Goal: Task Accomplishment & Management: Manage account settings

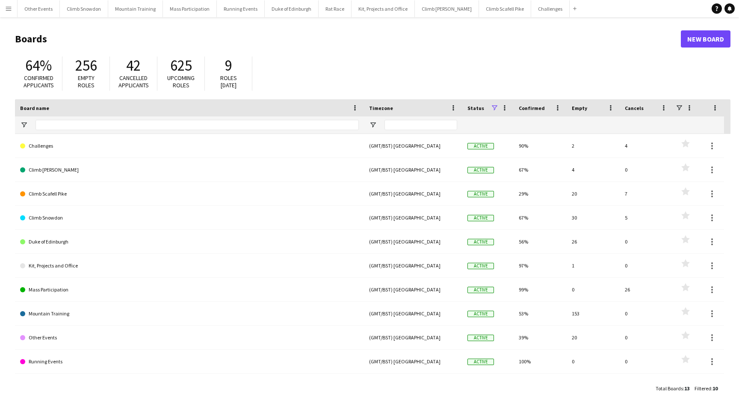
click at [6, 14] on button "Menu" at bounding box center [8, 8] width 17 height 17
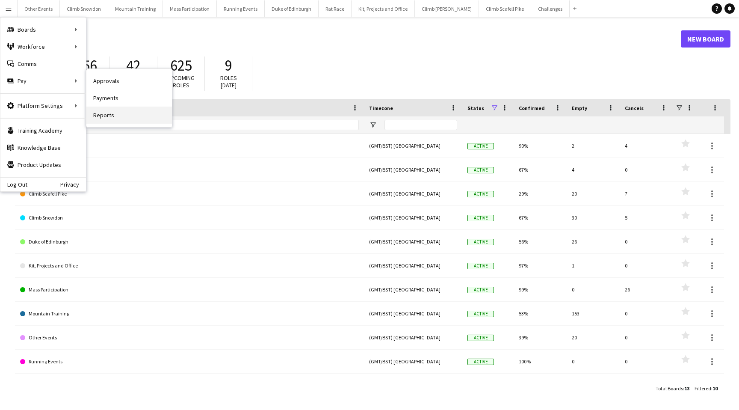
click at [110, 119] on link "Reports" at bounding box center [128, 114] width 85 height 17
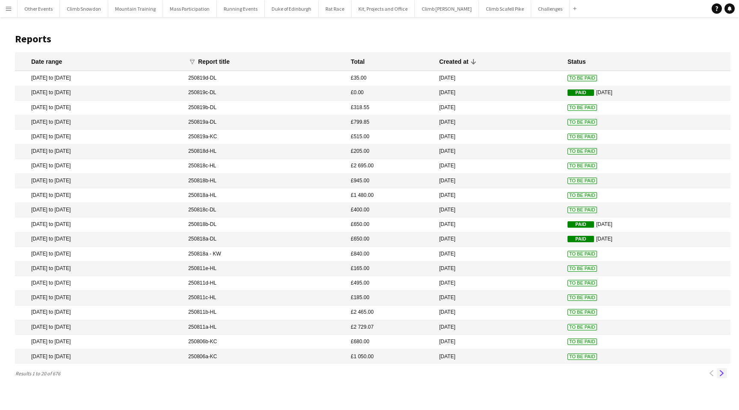
click at [720, 373] on app-icon "Next" at bounding box center [722, 373] width 6 height 6
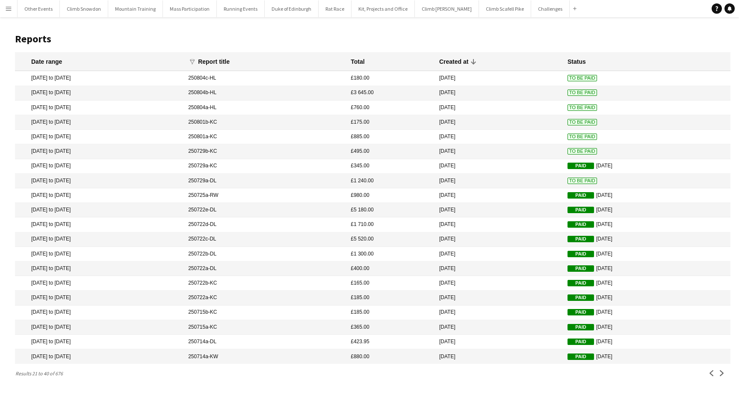
click at [491, 180] on mat-cell "[DATE]" at bounding box center [499, 181] width 128 height 15
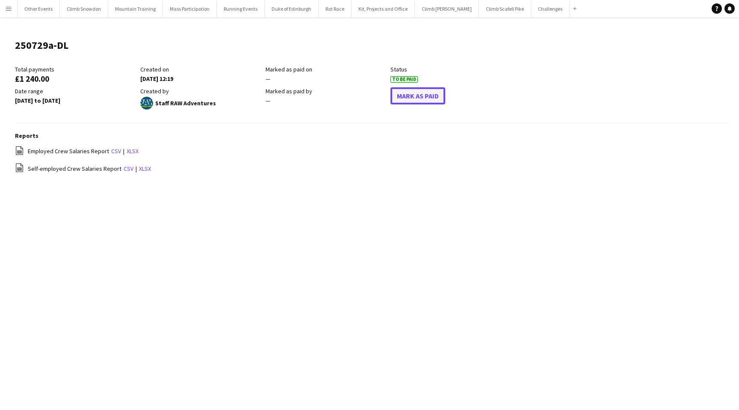
click at [412, 95] on button "Mark As Paid" at bounding box center [417, 95] width 55 height 17
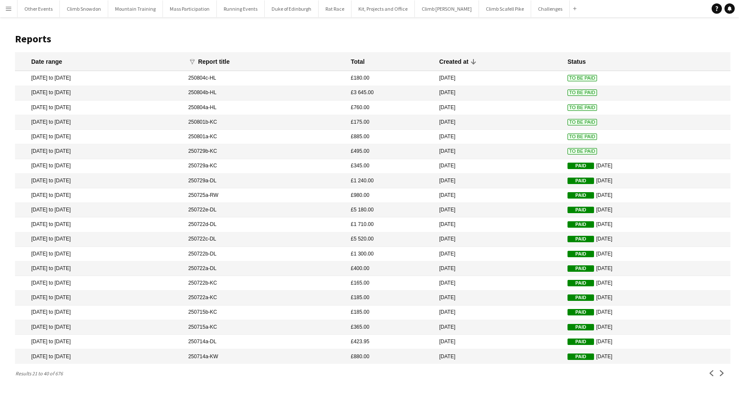
click at [300, 150] on mat-cell "250729b-KC" at bounding box center [265, 151] width 162 height 15
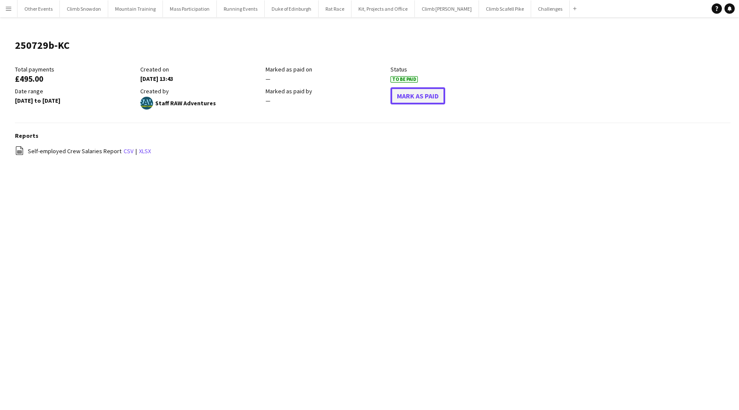
click at [424, 99] on button "Mark As Paid" at bounding box center [417, 95] width 55 height 17
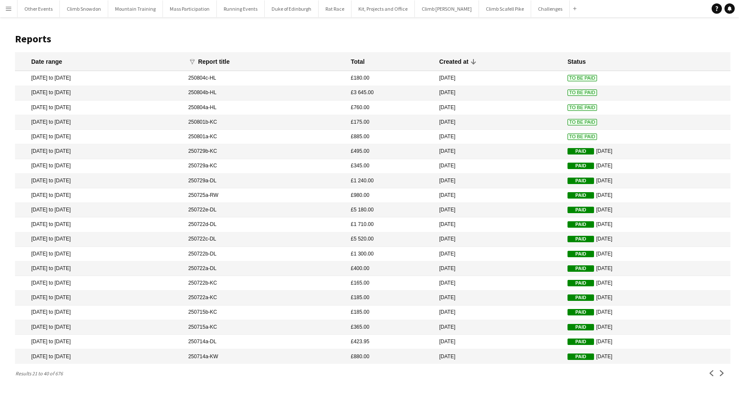
click at [396, 139] on mat-cell "£885.00" at bounding box center [390, 137] width 88 height 15
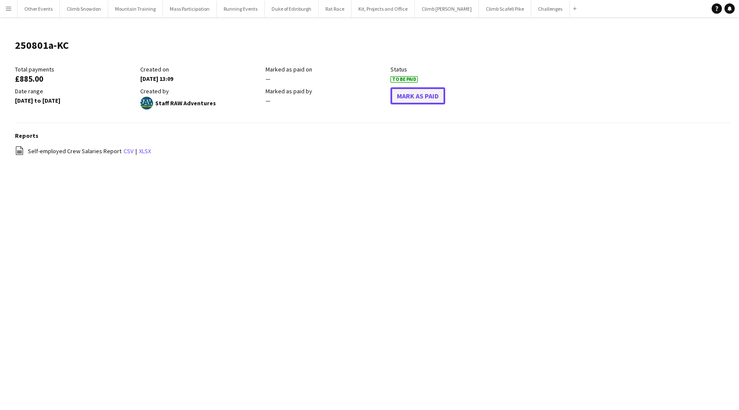
click at [421, 97] on button "Mark As Paid" at bounding box center [417, 95] width 55 height 17
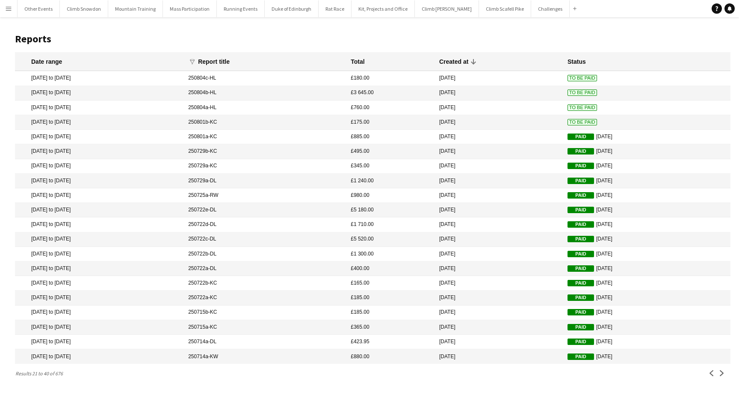
click at [284, 124] on mat-cell "250801b-KC" at bounding box center [265, 122] width 162 height 15
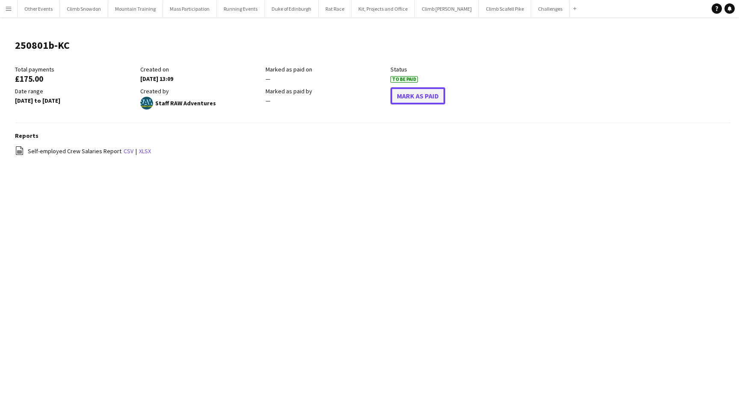
click at [423, 99] on button "Mark As Paid" at bounding box center [417, 95] width 55 height 17
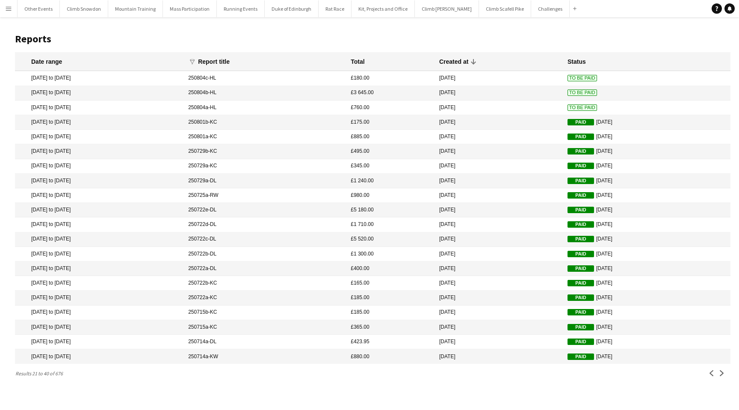
click at [285, 107] on mat-cell "250804a-HL" at bounding box center [265, 107] width 162 height 15
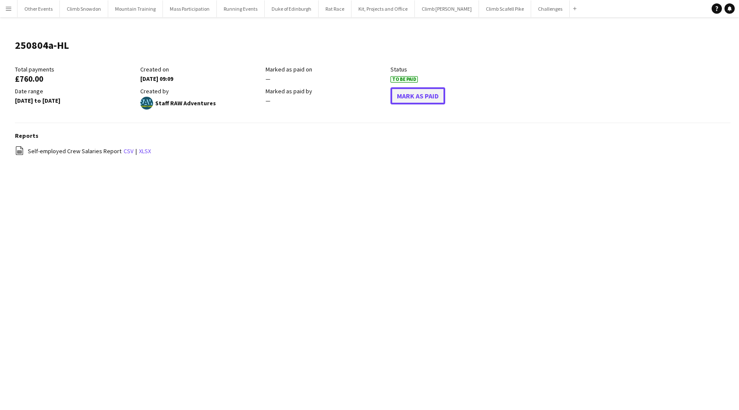
click at [421, 94] on button "Mark As Paid" at bounding box center [417, 95] width 55 height 17
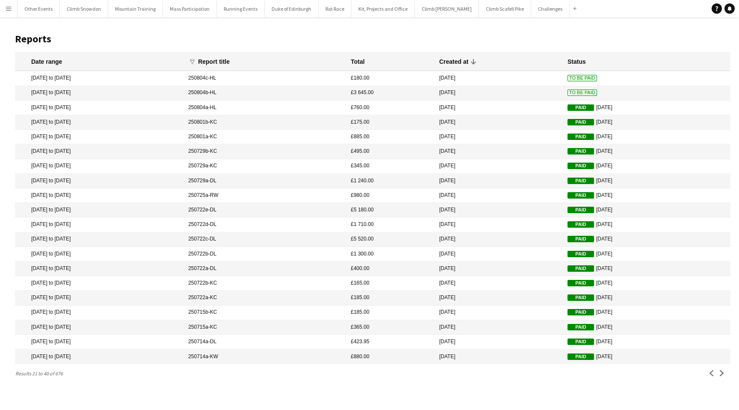
click at [283, 92] on mat-cell "250804b-HL" at bounding box center [265, 93] width 162 height 15
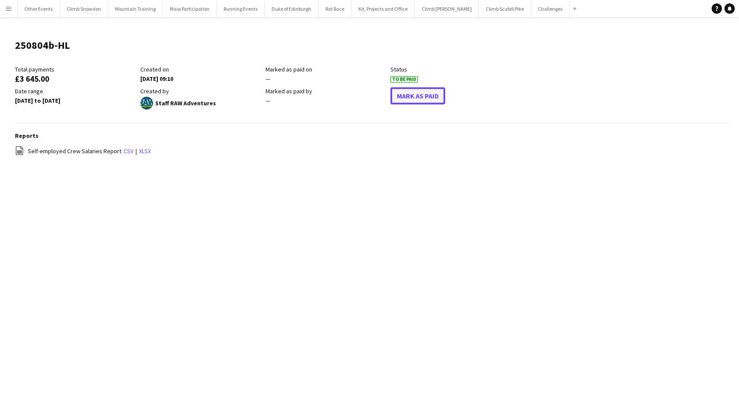
click at [424, 95] on button "Mark As Paid" at bounding box center [417, 95] width 55 height 17
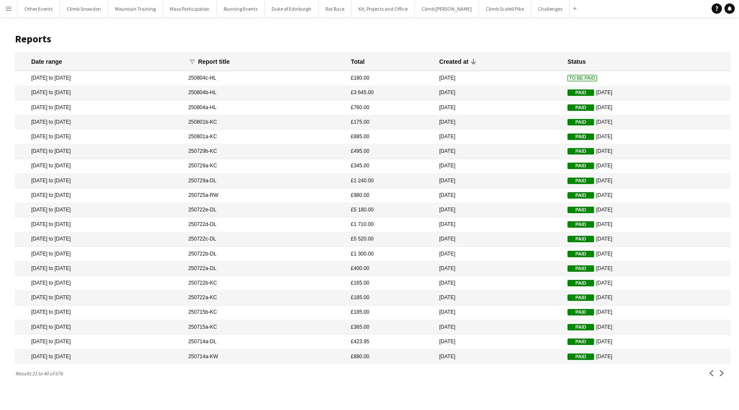
click at [282, 80] on mat-cell "250804c-HL" at bounding box center [265, 78] width 162 height 15
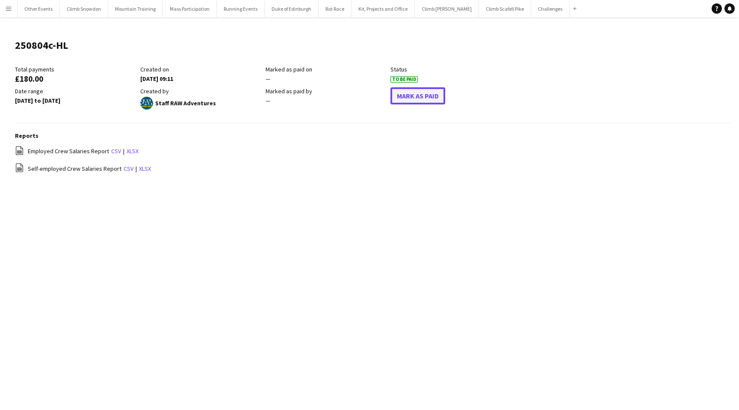
click at [400, 97] on button "Mark As Paid" at bounding box center [417, 95] width 55 height 17
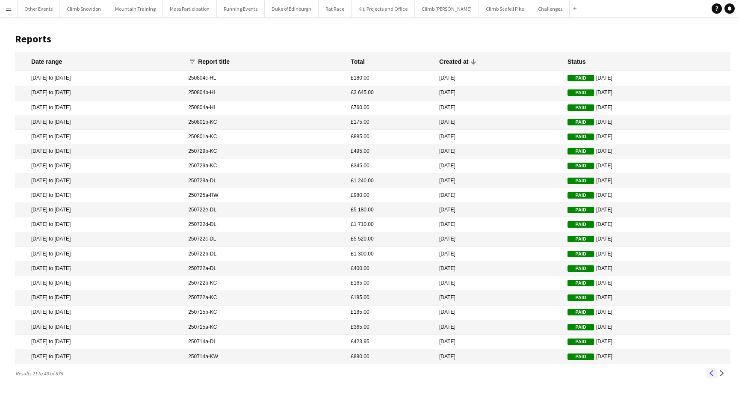
click at [710, 373] on app-icon "Previous" at bounding box center [711, 373] width 6 height 6
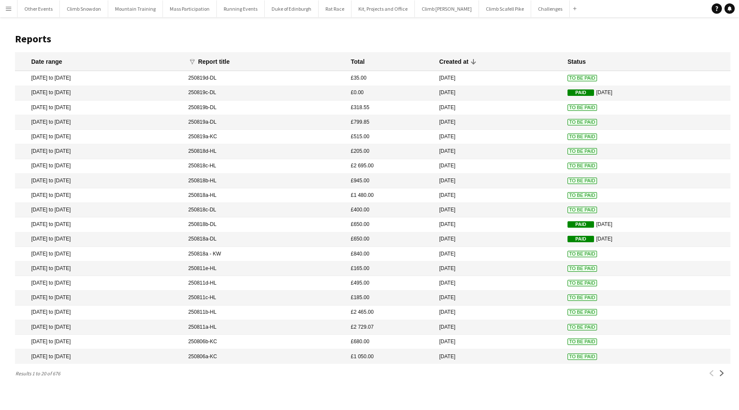
click at [180, 357] on mat-cell "[DATE] to [DATE]" at bounding box center [99, 356] width 169 height 15
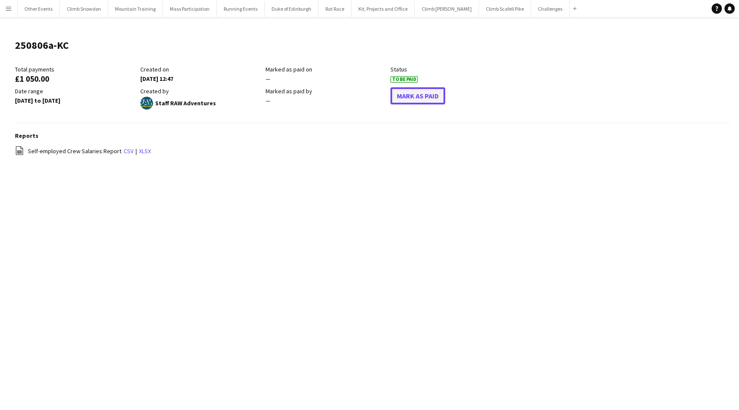
click at [426, 92] on button "Mark As Paid" at bounding box center [417, 95] width 55 height 17
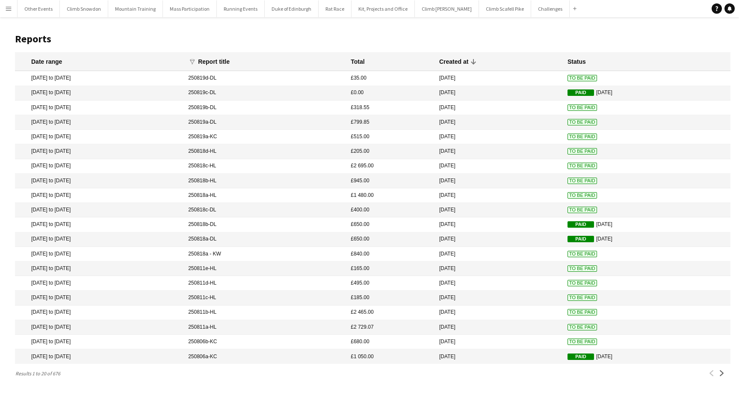
click at [183, 340] on mat-cell "[DATE] to [DATE]" at bounding box center [99, 341] width 169 height 15
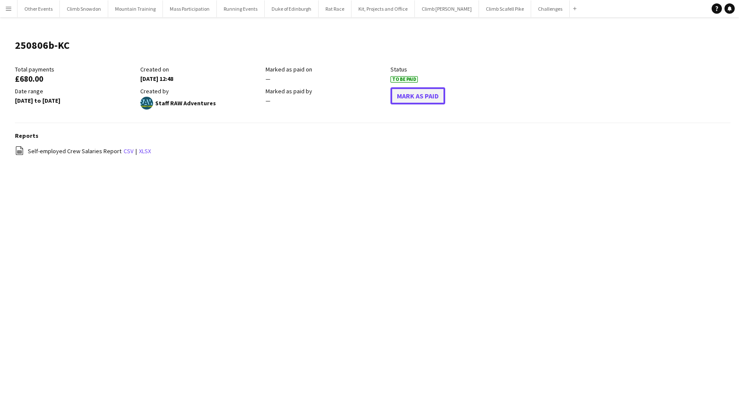
click at [410, 100] on button "Mark As Paid" at bounding box center [417, 95] width 55 height 17
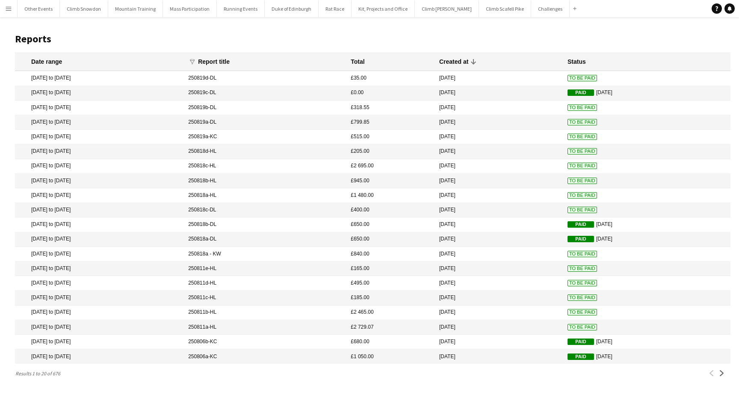
click at [184, 328] on mat-cell "[DATE] to [DATE]" at bounding box center [99, 327] width 169 height 15
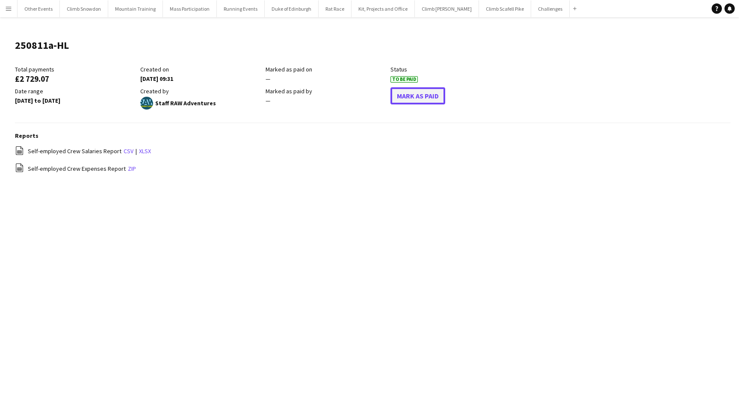
click at [404, 92] on button "Mark As Paid" at bounding box center [417, 95] width 55 height 17
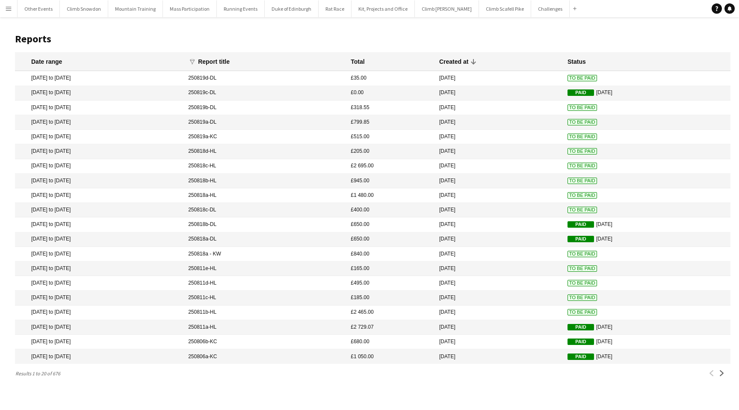
click at [268, 309] on mat-cell "250811b-HL" at bounding box center [265, 312] width 162 height 15
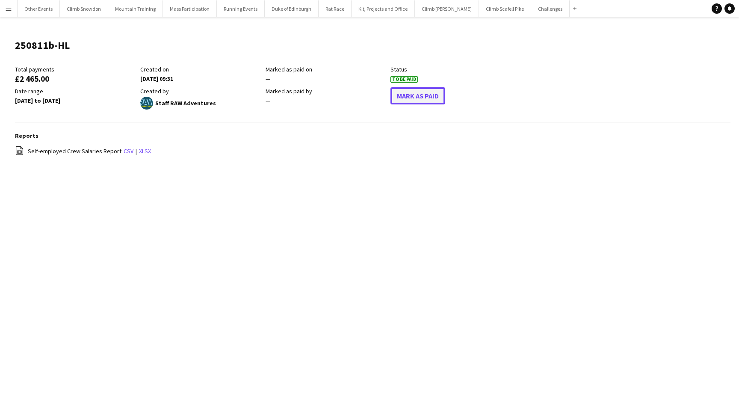
click at [431, 94] on button "Mark As Paid" at bounding box center [417, 95] width 55 height 17
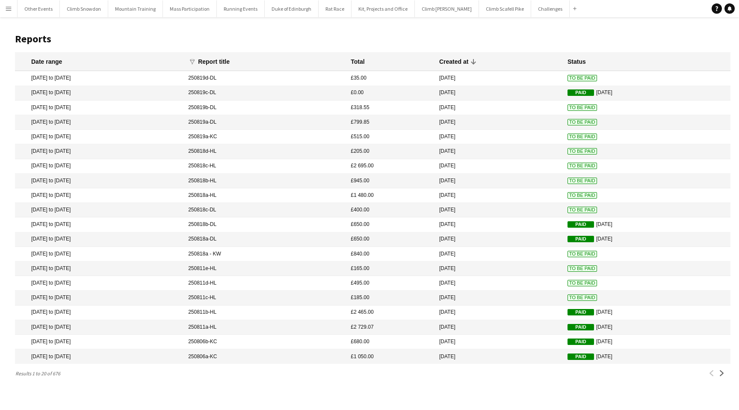
click at [157, 299] on mat-cell "[DATE] to [DATE]" at bounding box center [99, 297] width 169 height 15
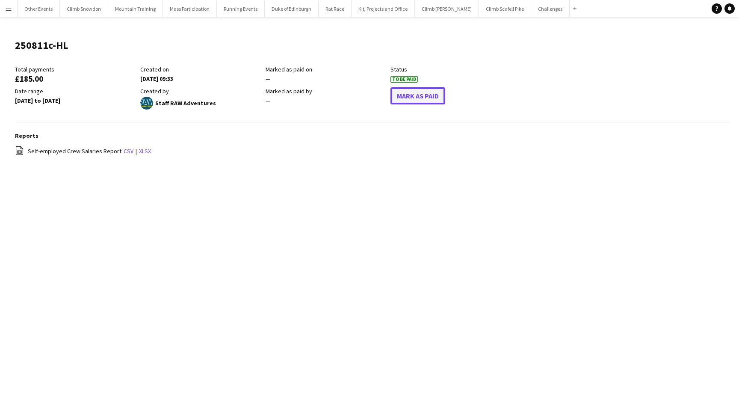
click at [445, 96] on button "Mark As Paid" at bounding box center [417, 95] width 55 height 17
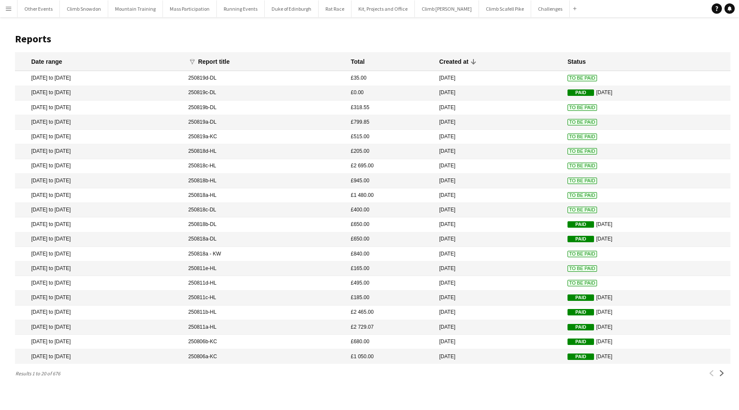
click at [157, 281] on mat-cell "[DATE] to [DATE]" at bounding box center [99, 283] width 169 height 15
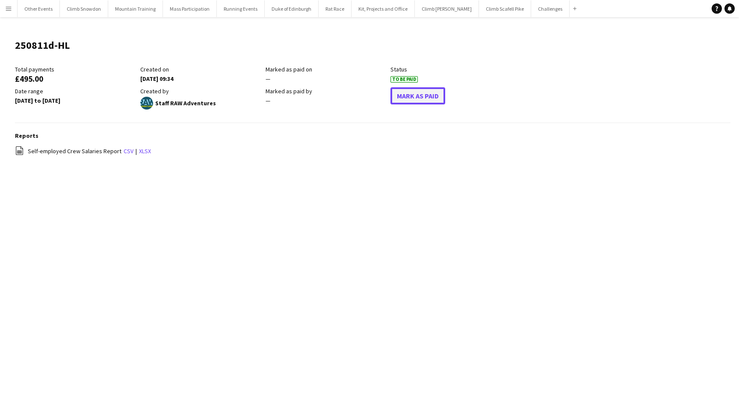
click at [396, 96] on button "Mark As Paid" at bounding box center [417, 95] width 55 height 17
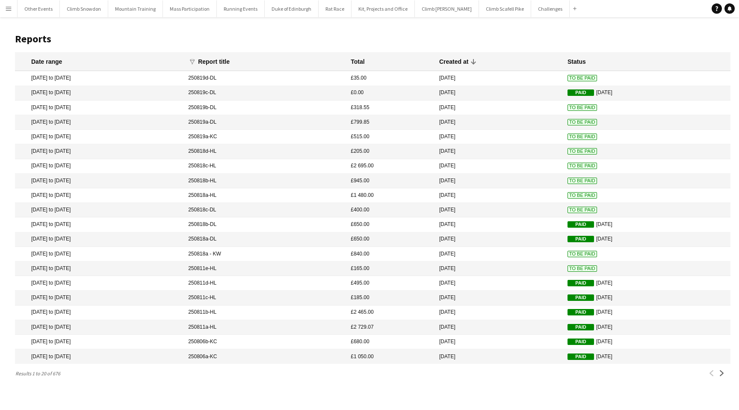
click at [184, 267] on mat-cell "[DATE] to [DATE]" at bounding box center [99, 268] width 169 height 15
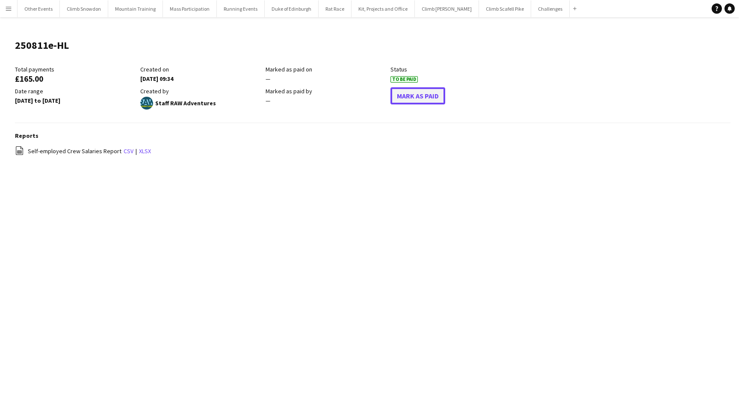
click at [398, 92] on button "Mark As Paid" at bounding box center [417, 95] width 55 height 17
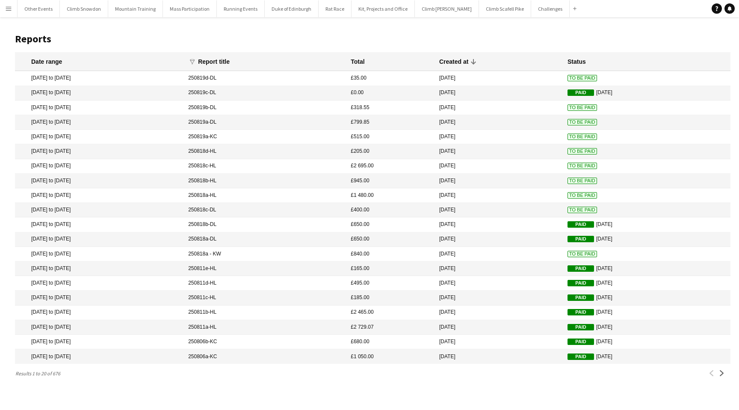
click at [124, 254] on mat-cell "[DATE] to [DATE]" at bounding box center [99, 254] width 169 height 15
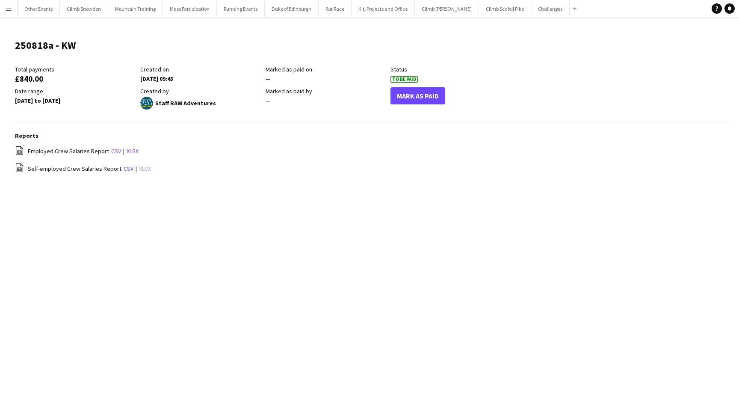
click at [144, 168] on link "xlsx" at bounding box center [145, 169] width 12 height 8
